Goal: Task Accomplishment & Management: Use online tool/utility

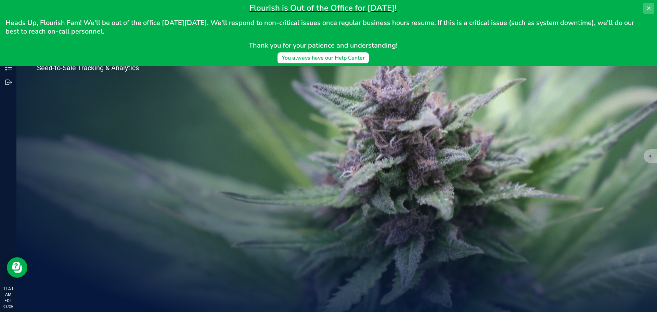
click at [647, 9] on icon at bounding box center [648, 7] width 5 height 5
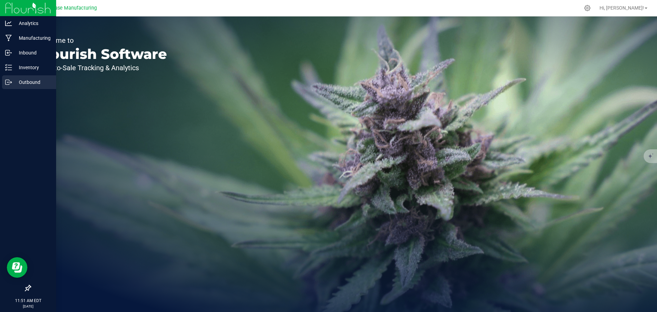
click at [18, 81] on p "Outbound" at bounding box center [32, 82] width 41 height 8
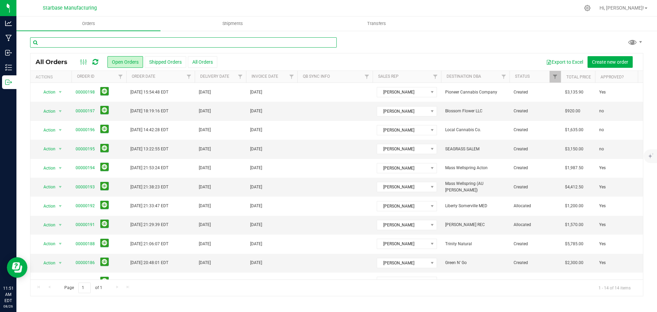
click at [88, 41] on input "text" at bounding box center [183, 42] width 306 height 10
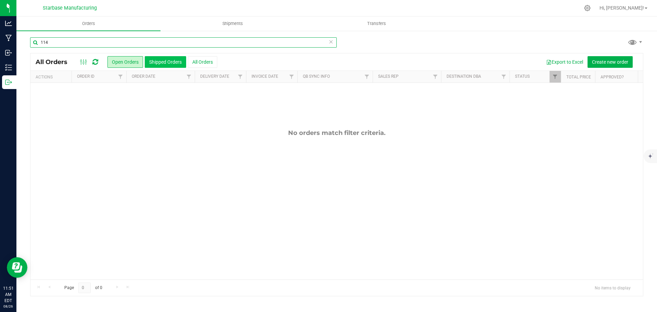
type input "114"
click at [173, 65] on button "Shipped Orders" at bounding box center [165, 62] width 41 height 12
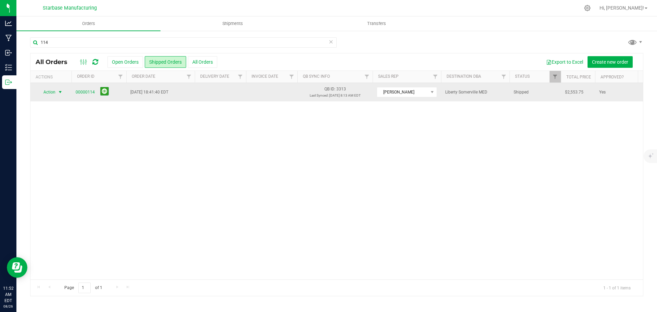
click at [60, 93] on span "select" at bounding box center [59, 91] width 5 height 5
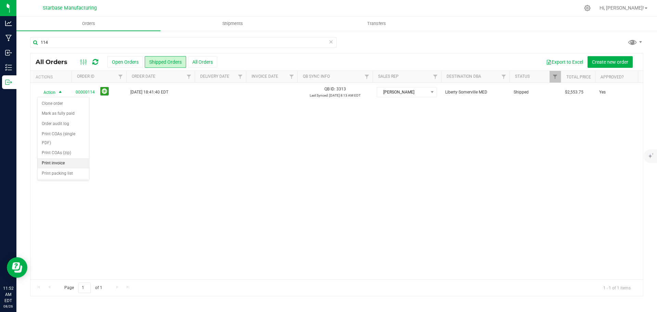
click at [53, 161] on li "Print invoice" at bounding box center [63, 163] width 51 height 10
click at [247, 165] on div "Action Action Clone order Mark as fully paid Order audit log Print COAs (single…" at bounding box center [336, 181] width 612 height 196
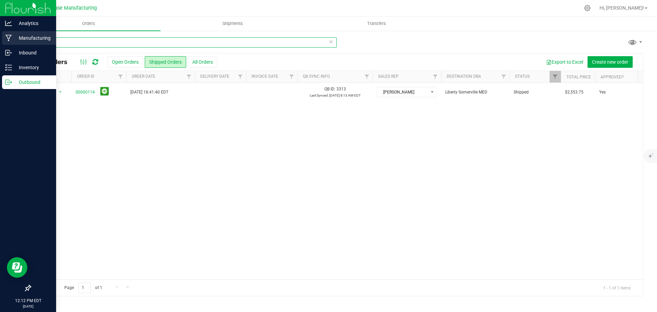
drag, startPoint x: 89, startPoint y: 43, endPoint x: 9, endPoint y: 36, distance: 79.7
click at [9, 36] on div "Analytics Manufacturing Inbound Inventory Outbound 12:12 PM EDT [DATE] 08/26 St…" at bounding box center [328, 156] width 657 height 312
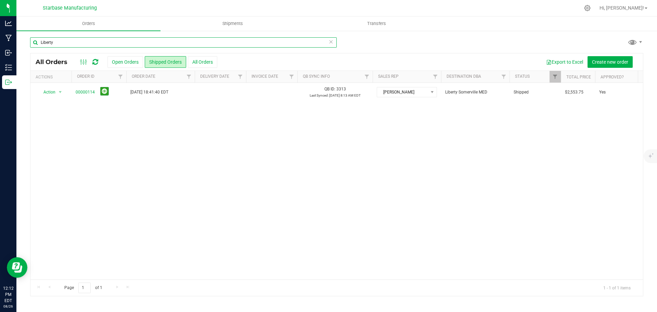
type input "Liberty"
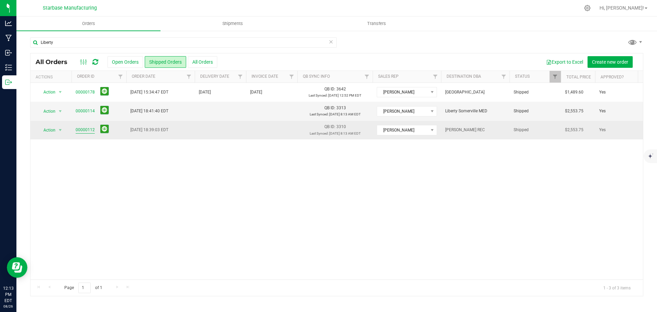
click at [89, 130] on link "00000112" at bounding box center [85, 130] width 19 height 6
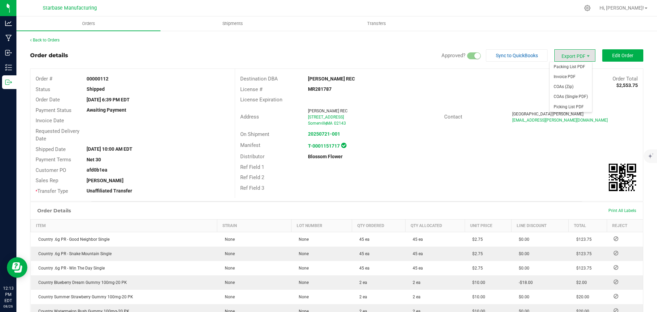
click at [575, 56] on span "Export PDF" at bounding box center [574, 55] width 41 height 12
click at [562, 76] on span "Invoice PDF" at bounding box center [570, 77] width 42 height 10
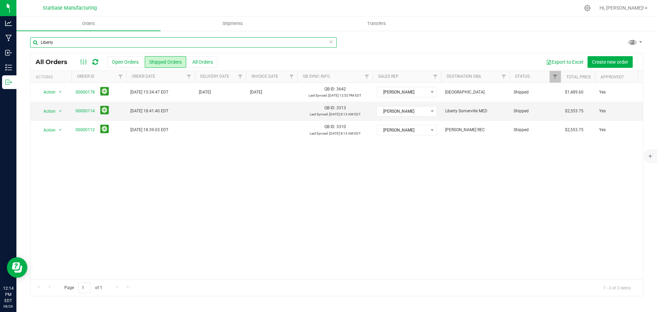
drag, startPoint x: 78, startPoint y: 42, endPoint x: 17, endPoint y: 40, distance: 60.2
click at [17, 40] on div "Liberty All Orders Open Orders Shipped Orders All Orders Export to Excel Create…" at bounding box center [336, 166] width 640 height 273
paste input "93d5f69b"
type input "93d5f69b"
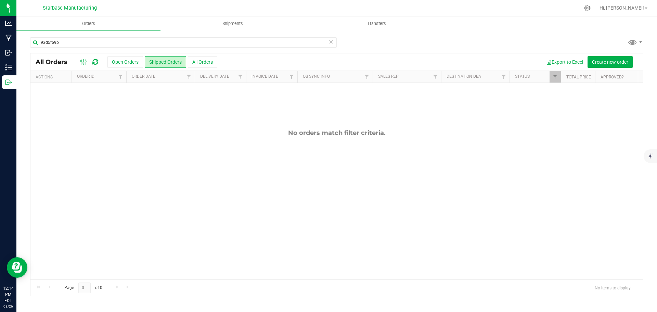
click at [329, 42] on icon at bounding box center [330, 41] width 5 height 8
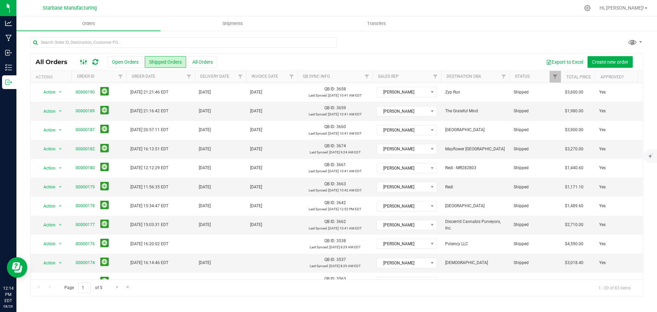
click at [85, 62] on icon at bounding box center [84, 62] width 8 height 8
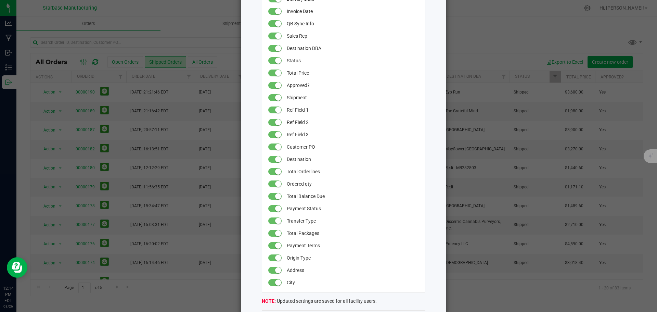
scroll to position [137, 0]
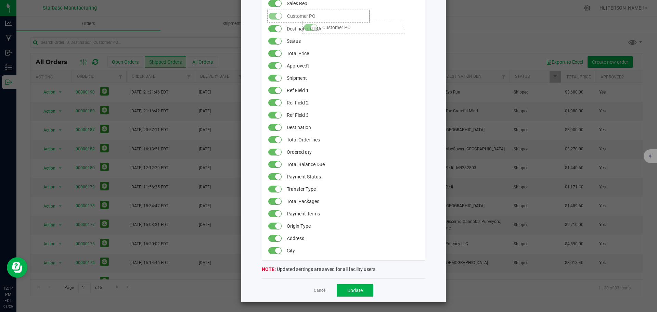
drag, startPoint x: 303, startPoint y: 116, endPoint x: 296, endPoint y: 17, distance: 98.7
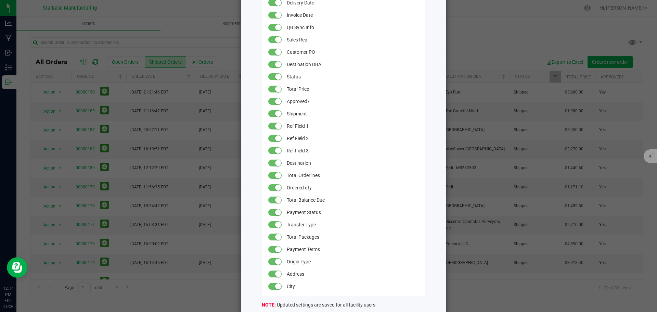
scroll to position [34, 0]
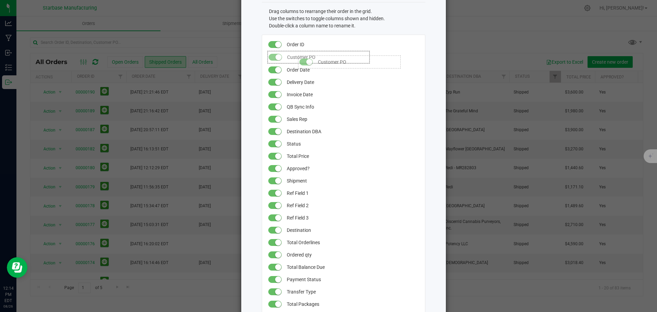
drag, startPoint x: 292, startPoint y: 116, endPoint x: 292, endPoint y: 52, distance: 64.3
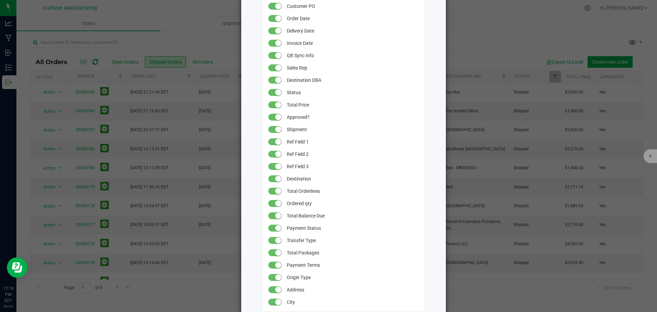
scroll to position [137, 0]
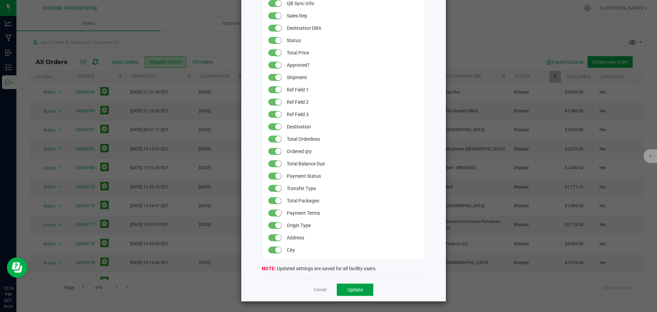
click at [347, 286] on button "Update" at bounding box center [355, 289] width 37 height 12
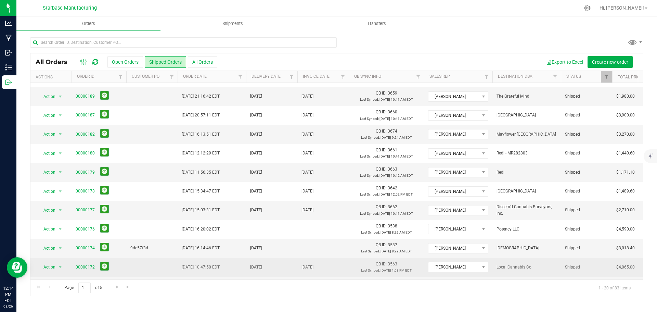
scroll to position [0, 0]
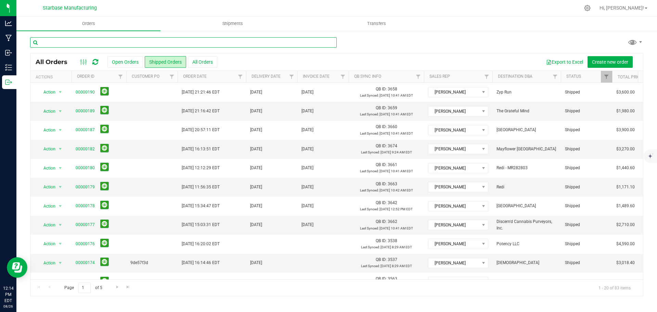
click at [122, 41] on input "text" at bounding box center [183, 42] width 306 height 10
type input "Liberty"
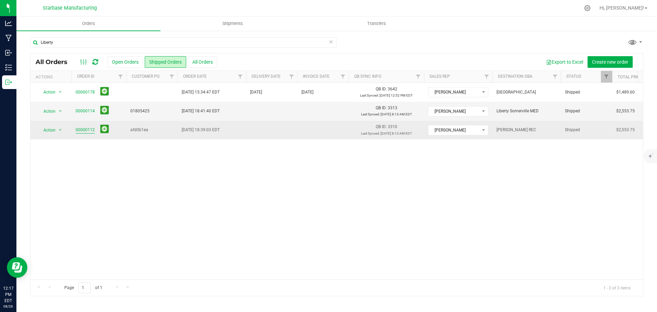
click at [89, 129] on link "00000112" at bounding box center [85, 130] width 19 height 6
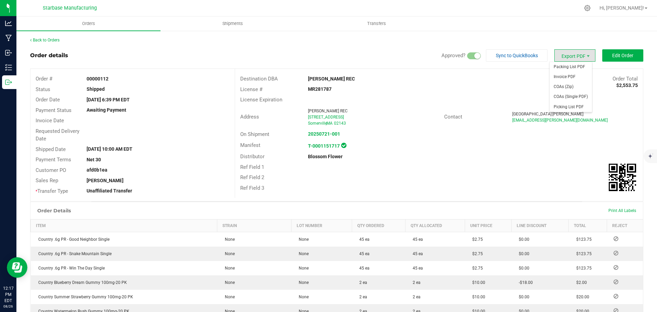
click at [559, 57] on span "Export PDF" at bounding box center [574, 55] width 41 height 12
click at [564, 79] on span "Invoice PDF" at bounding box center [570, 77] width 42 height 10
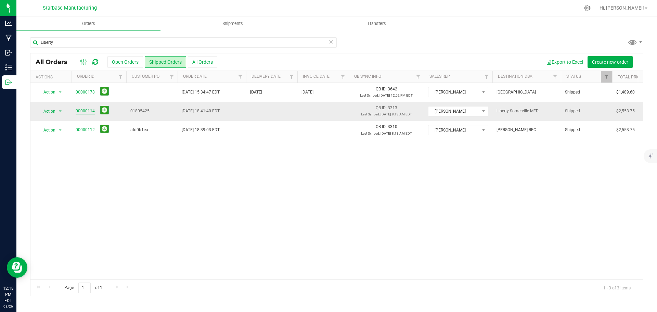
click at [90, 111] on link "00000114" at bounding box center [85, 111] width 19 height 6
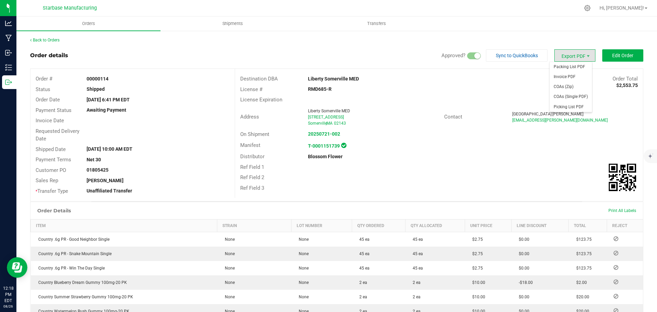
click at [575, 57] on span "Export PDF" at bounding box center [574, 55] width 41 height 12
click at [568, 78] on span "Invoice PDF" at bounding box center [570, 77] width 42 height 10
click at [44, 41] on link "Back to Orders" at bounding box center [44, 40] width 29 height 5
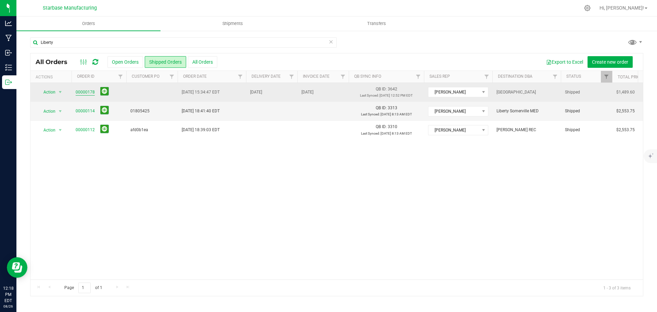
click at [85, 91] on link "00000178" at bounding box center [85, 92] width 19 height 6
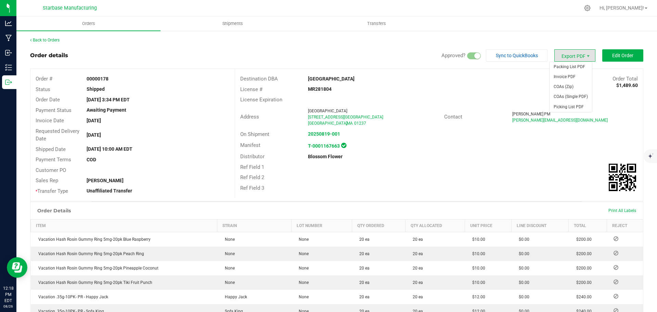
click at [560, 57] on span "Export PDF" at bounding box center [574, 55] width 41 height 12
click at [567, 76] on span "Invoice PDF" at bounding box center [570, 77] width 42 height 10
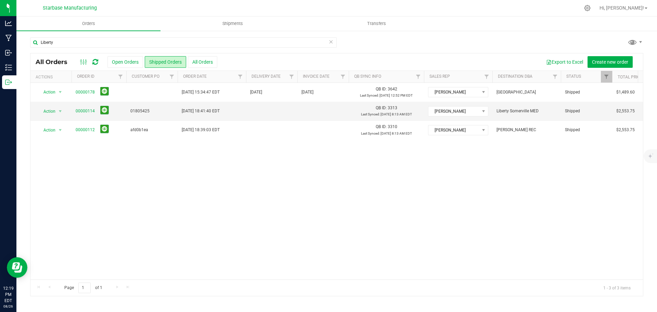
click at [191, 173] on div "Action Action Clone order Mark as fully paid Order audit log Print COAs (single…" at bounding box center [336, 181] width 612 height 196
click at [79, 39] on input "Liberty" at bounding box center [183, 42] width 306 height 10
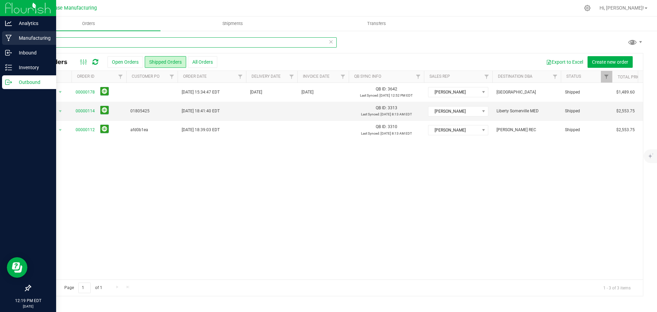
drag, startPoint x: 63, startPoint y: 43, endPoint x: 0, endPoint y: 42, distance: 63.3
click at [0, 42] on div "Analytics Manufacturing Inbound Inventory Outbound 12:19 PM EDT [DATE] 08/26 St…" at bounding box center [328, 156] width 657 height 312
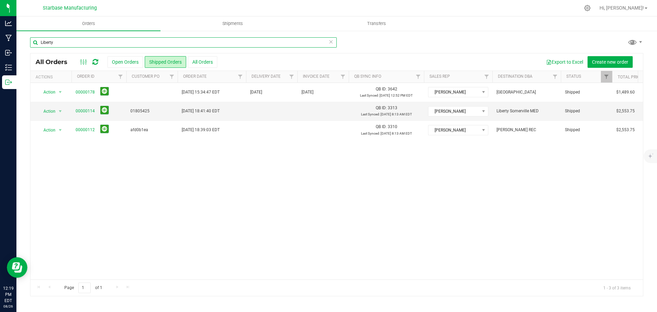
paste input "93d5f69b"
type input "93d5f69b"
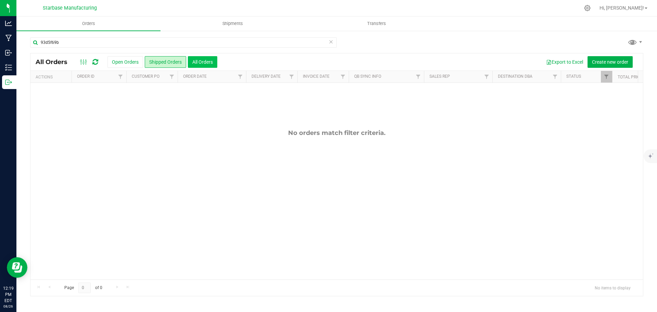
click at [200, 64] on button "All Orders" at bounding box center [202, 62] width 29 height 12
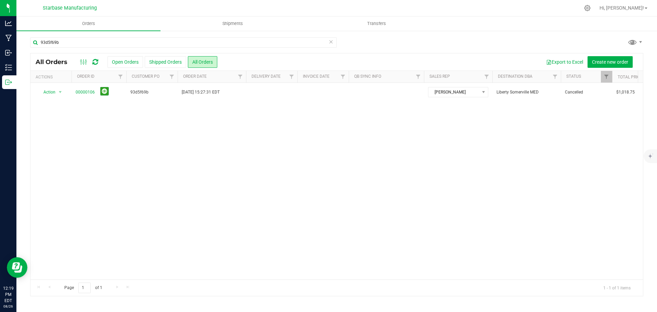
drag, startPoint x: 194, startPoint y: 186, endPoint x: 219, endPoint y: 178, distance: 25.6
click at [196, 186] on div "Action Action Clone order Order audit log Print COAs (single PDF) Print COAs (z…" at bounding box center [336, 181] width 612 height 196
